Goal: Find specific page/section: Find specific page/section

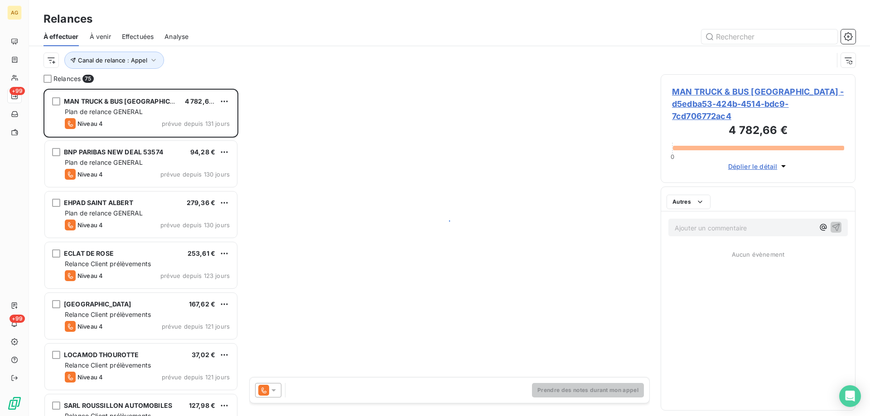
scroll to position [321, 188]
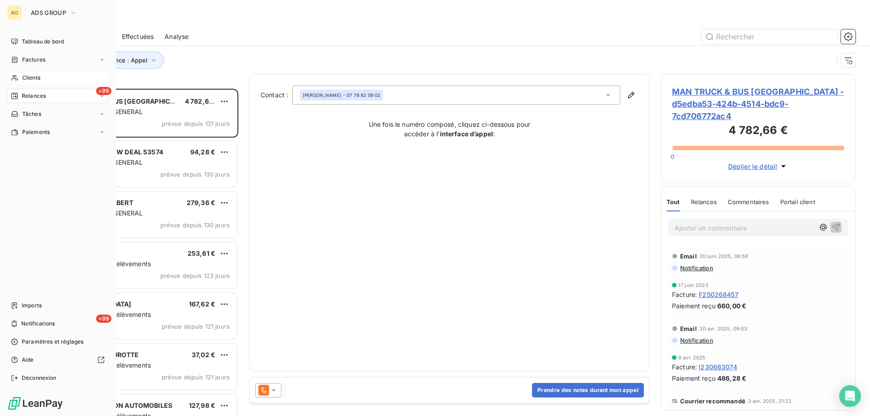
click at [22, 77] on span "Clients" at bounding box center [31, 78] width 18 height 8
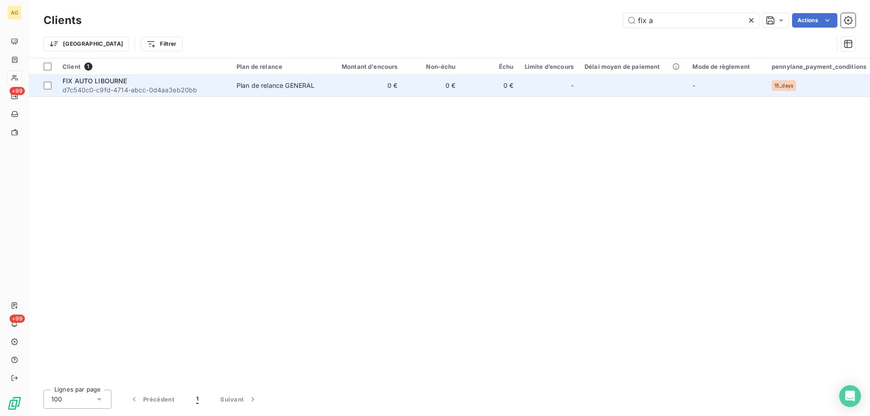
type input "fix a"
click at [98, 83] on span "FIX AUTO LIBOURNE" at bounding box center [95, 81] width 65 height 8
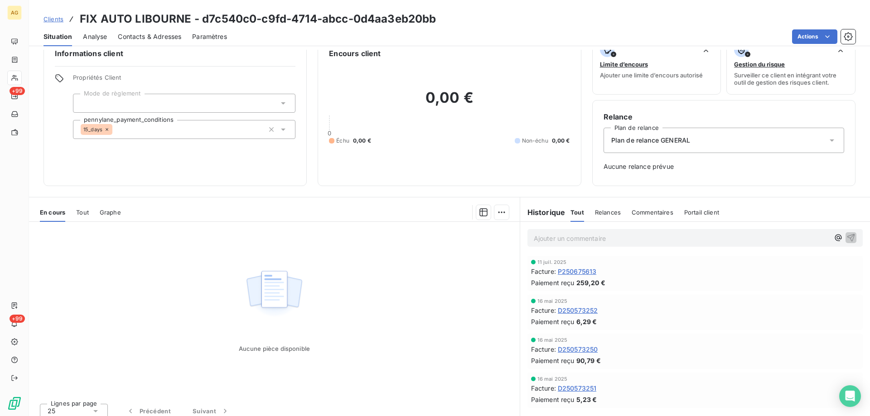
scroll to position [26, 0]
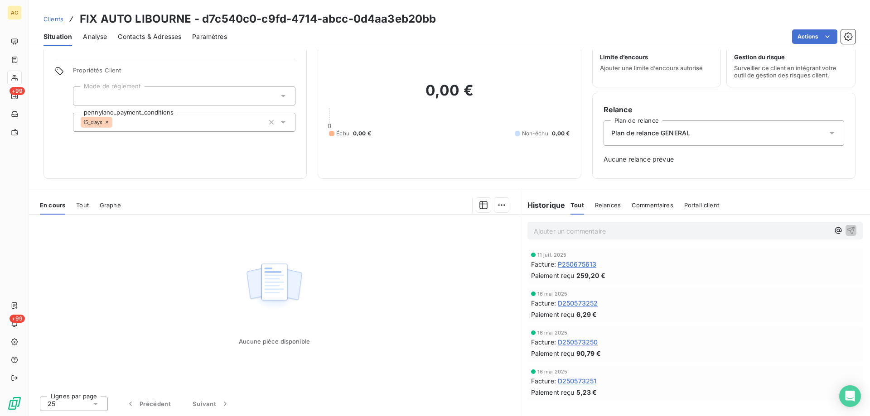
click at [80, 204] on span "Tout" at bounding box center [82, 205] width 13 height 7
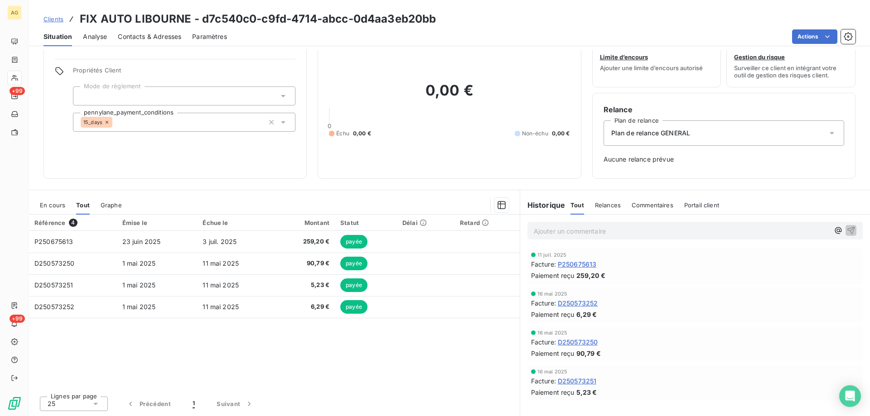
click at [112, 205] on span "Graphe" at bounding box center [111, 205] width 21 height 7
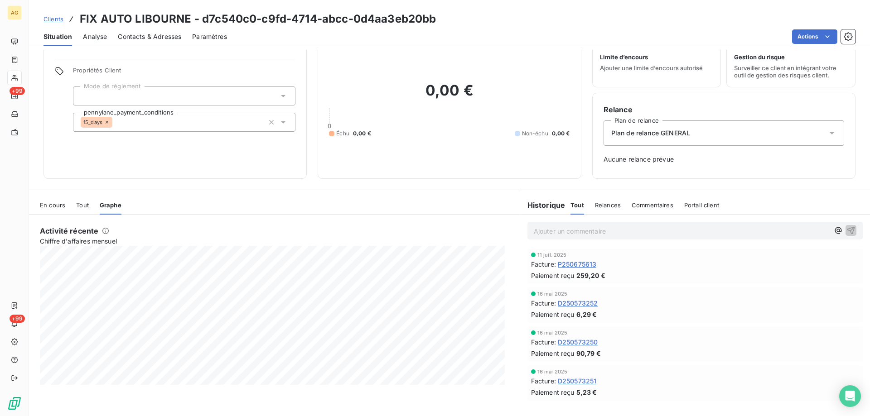
click at [49, 206] on span "En cours" at bounding box center [52, 205] width 25 height 7
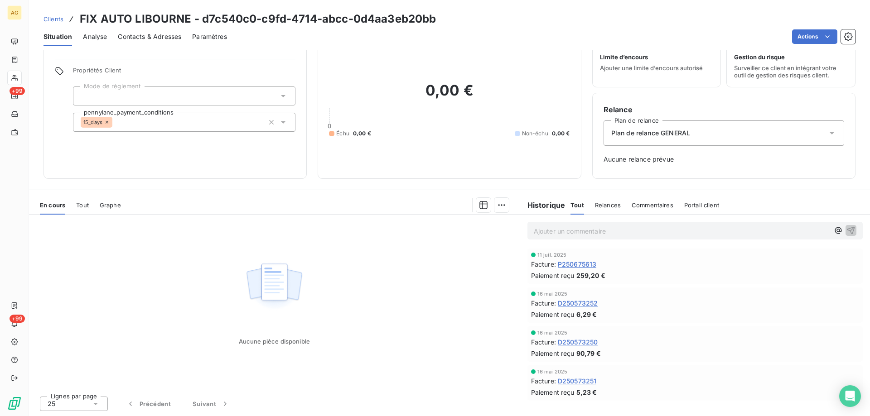
click at [94, 203] on div "En cours Tout Graphe" at bounding box center [274, 205] width 491 height 19
click at [85, 203] on span "Tout" at bounding box center [82, 205] width 13 height 7
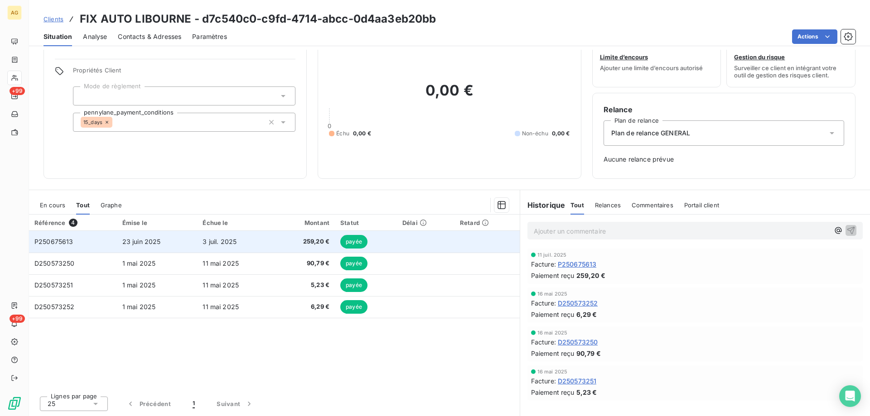
click at [58, 243] on span "P250675613" at bounding box center [53, 242] width 39 height 8
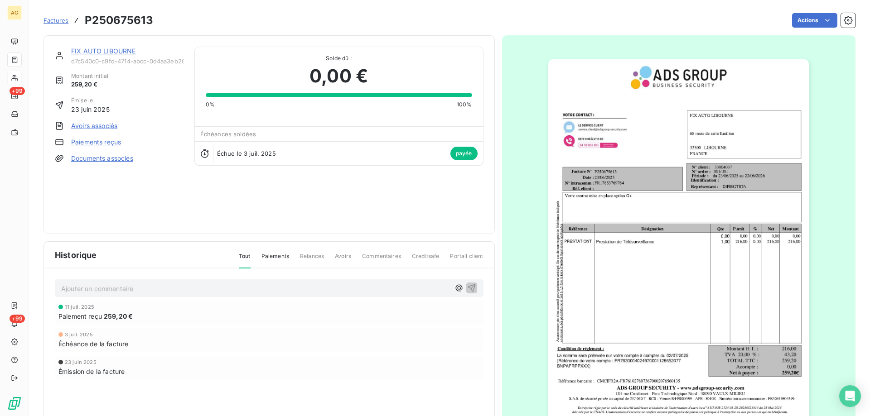
click at [737, 351] on img "button" at bounding box center [678, 243] width 260 height 369
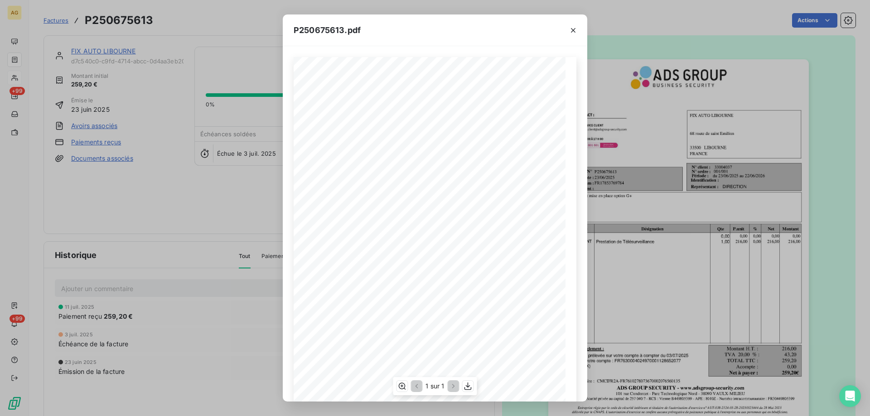
scroll to position [58, 0]
click at [468, 386] on icon "button" at bounding box center [467, 386] width 9 height 9
click at [573, 27] on icon "button" at bounding box center [572, 30] width 9 height 9
